Goal: Navigation & Orientation: Find specific page/section

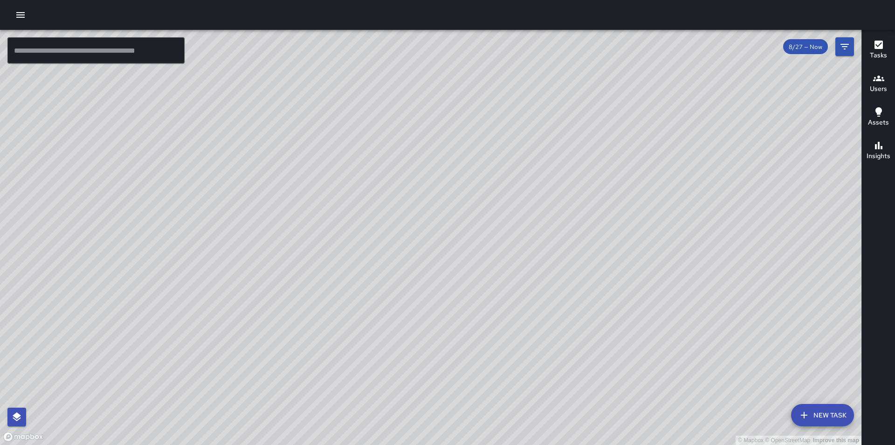
drag, startPoint x: 446, startPoint y: 165, endPoint x: 450, endPoint y: 185, distance: 19.8
click at [446, 185] on div "© Mapbox © OpenStreetMap Improve this map" at bounding box center [430, 237] width 861 height 415
drag, startPoint x: 479, startPoint y: 314, endPoint x: 487, endPoint y: 218, distance: 95.8
click at [446, 218] on div "© Mapbox © OpenStreetMap Improve this map" at bounding box center [430, 237] width 861 height 415
drag, startPoint x: 349, startPoint y: 309, endPoint x: 432, endPoint y: 178, distance: 155.0
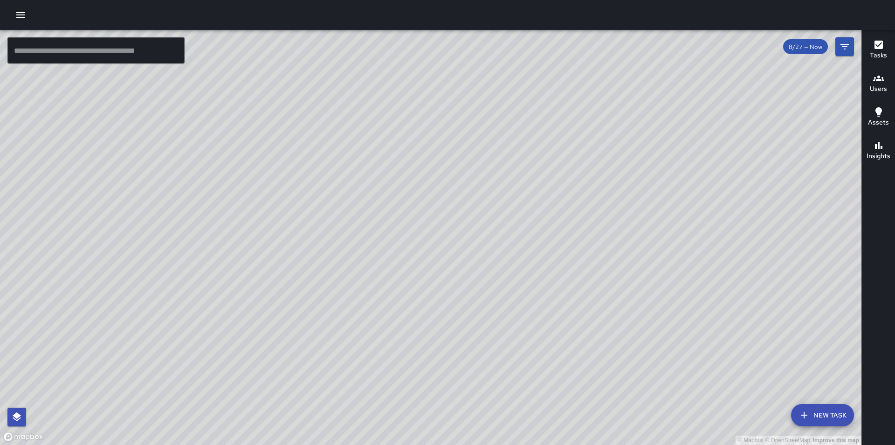
click at [432, 178] on div "© Mapbox © OpenStreetMap Improve this map" at bounding box center [430, 237] width 861 height 415
drag, startPoint x: 565, startPoint y: 171, endPoint x: 375, endPoint y: 288, distance: 223.2
click at [370, 289] on div "© Mapbox © OpenStreetMap Improve this map" at bounding box center [430, 237] width 861 height 415
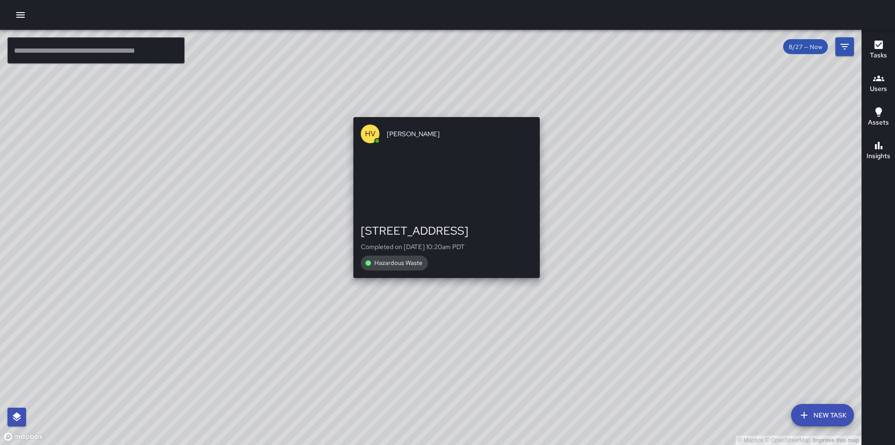
drag, startPoint x: 483, startPoint y: 231, endPoint x: 463, endPoint y: 279, distance: 52.0
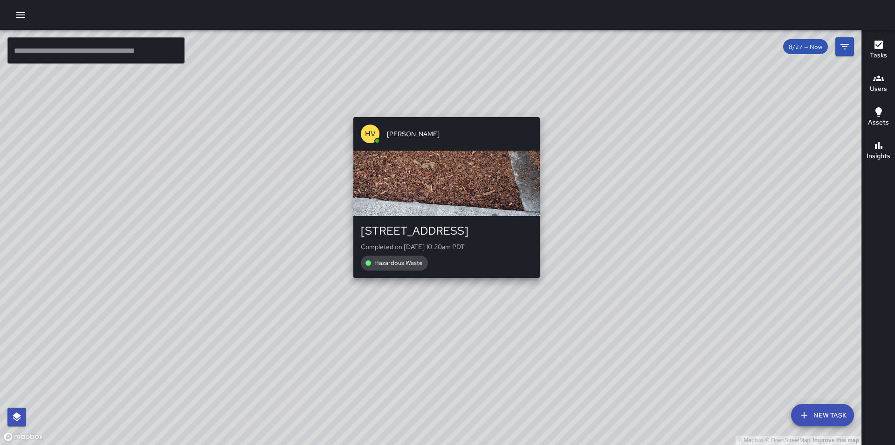
click at [441, 290] on div "© Mapbox © OpenStreetMap Improve this map [GEOGRAPHIC_DATA][PERSON_NAME][STREET…" at bounding box center [430, 237] width 861 height 415
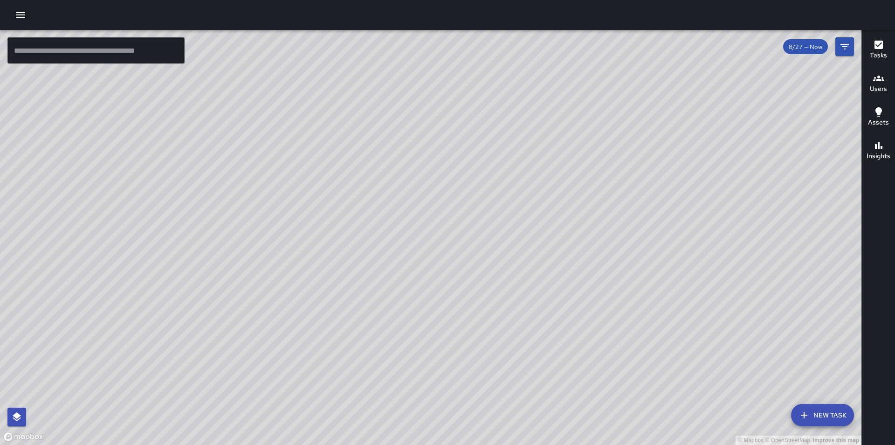
drag, startPoint x: 397, startPoint y: 86, endPoint x: 281, endPoint y: 251, distance: 201.7
click at [281, 251] on div "© Mapbox © OpenStreetMap Improve this map" at bounding box center [430, 237] width 861 height 415
